Goal: Task Accomplishment & Management: Use online tool/utility

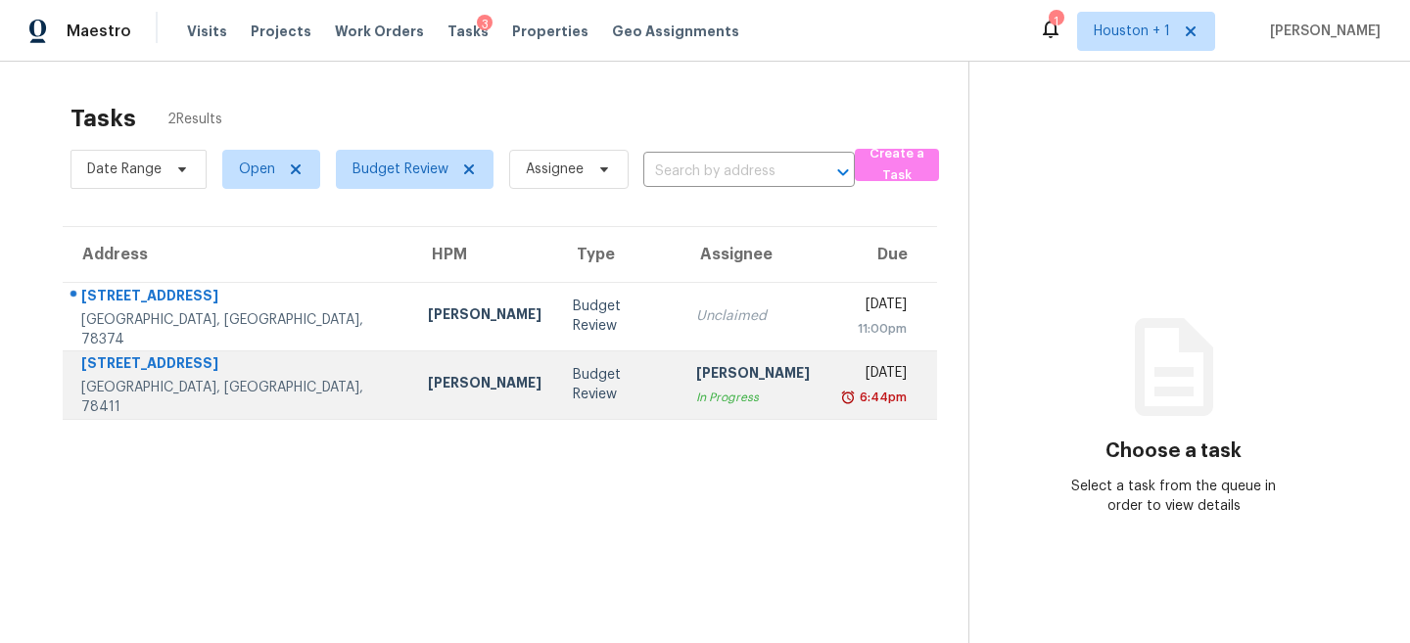
click at [573, 382] on div "Budget Review" at bounding box center [619, 384] width 92 height 39
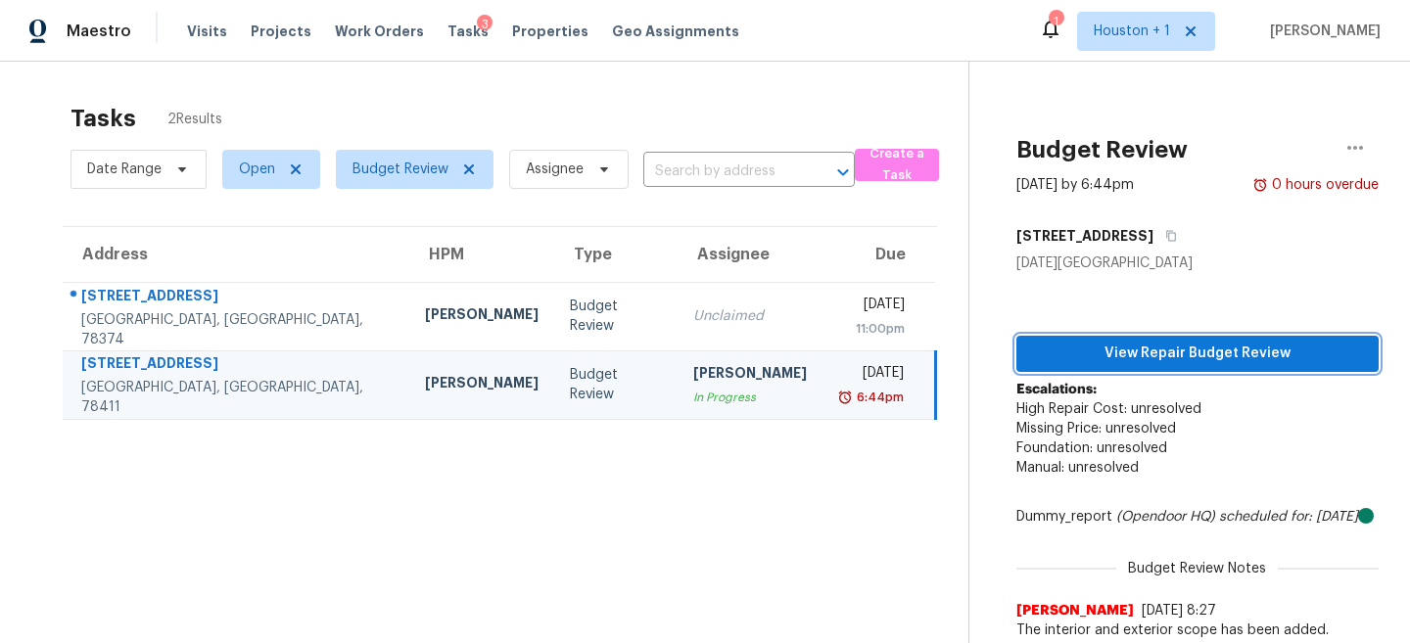
click at [1248, 342] on span "View Repair Budget Review" at bounding box center [1197, 354] width 331 height 24
